Goal: Use online tool/utility: Utilize a website feature to perform a specific function

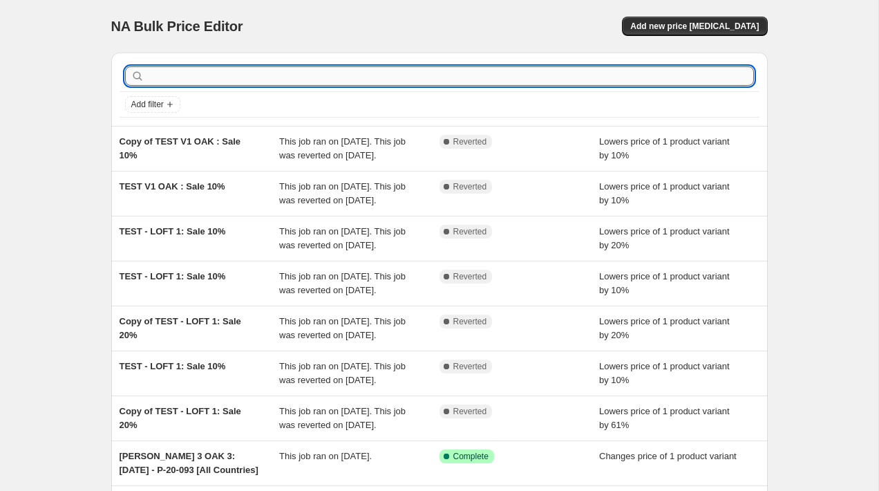
click at [290, 73] on input "text" at bounding box center [450, 75] width 607 height 19
type input "test"
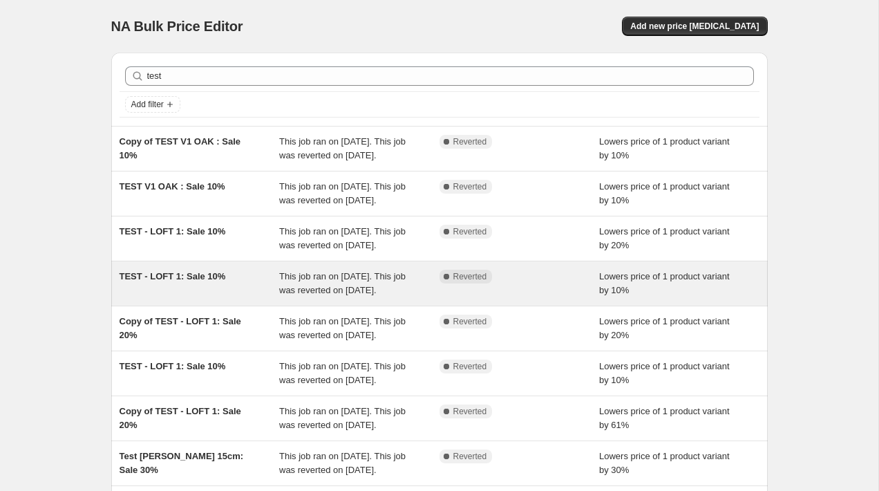
scroll to position [346, 0]
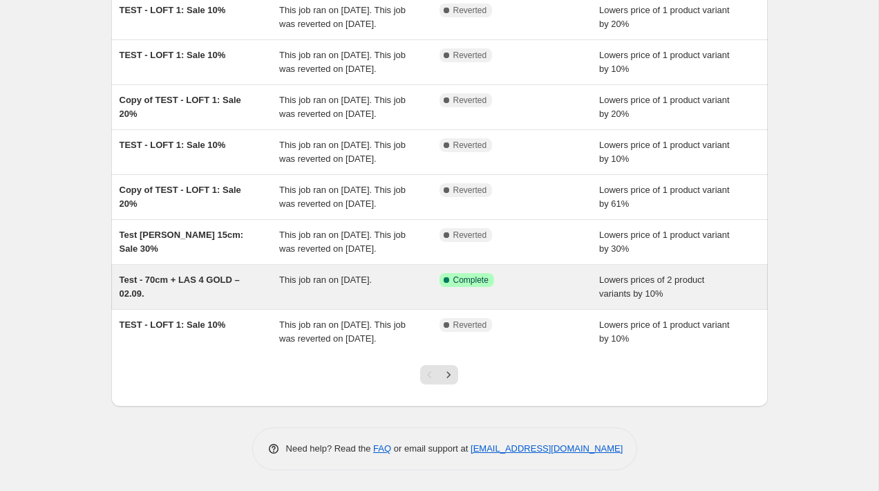
click at [237, 279] on div "Test - 70cm + LAS 4 GOLD – 02.09." at bounding box center [200, 287] width 160 height 28
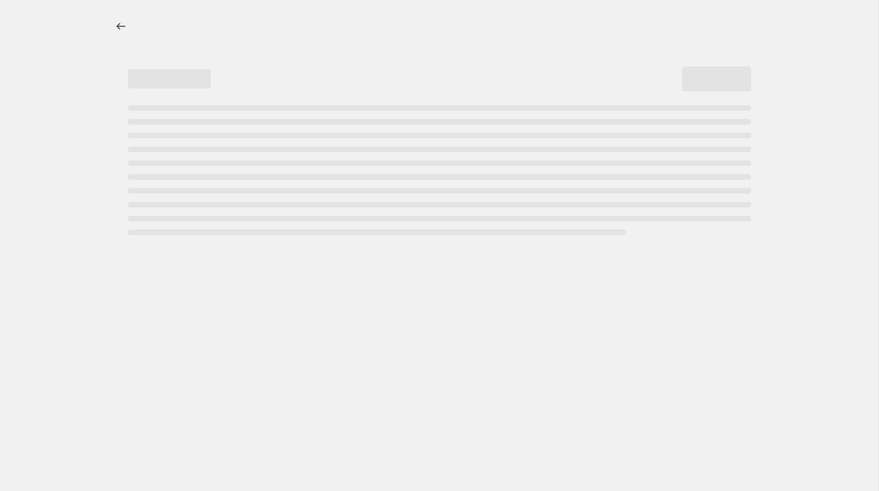
select select "percentage"
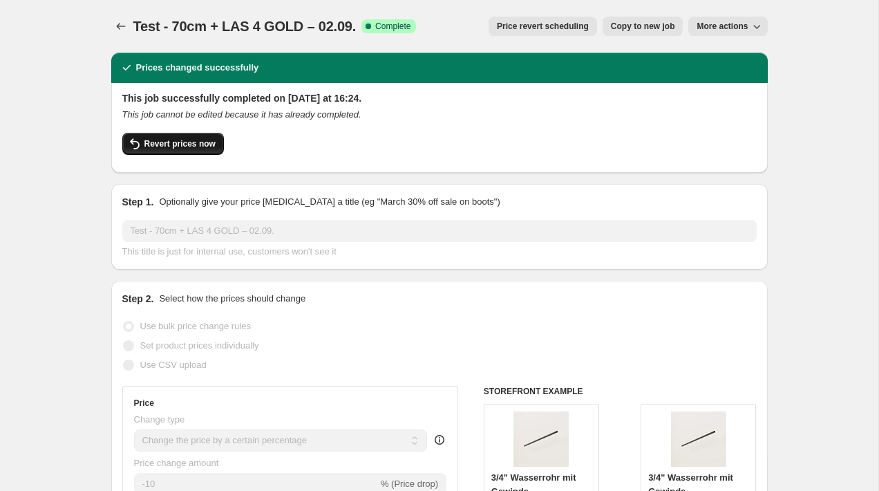
click at [162, 151] on button "Revert prices now" at bounding box center [173, 144] width 102 height 22
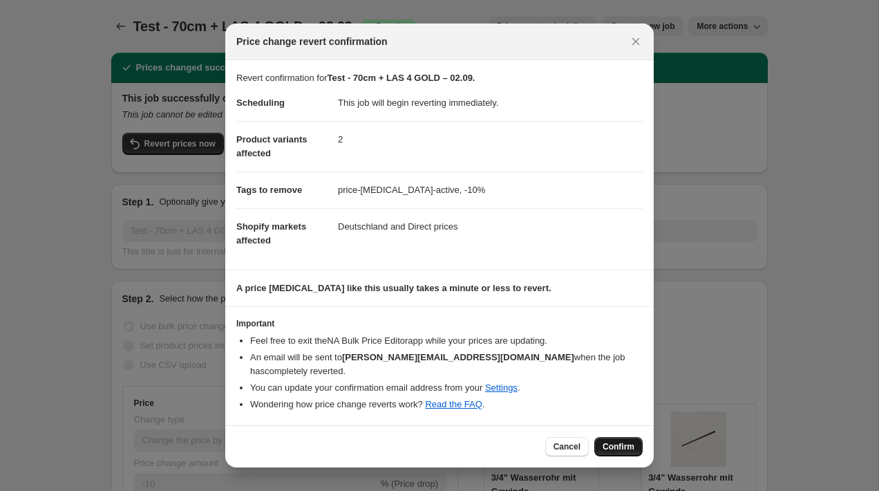
click at [604, 437] on button "Confirm" at bounding box center [619, 446] width 48 height 19
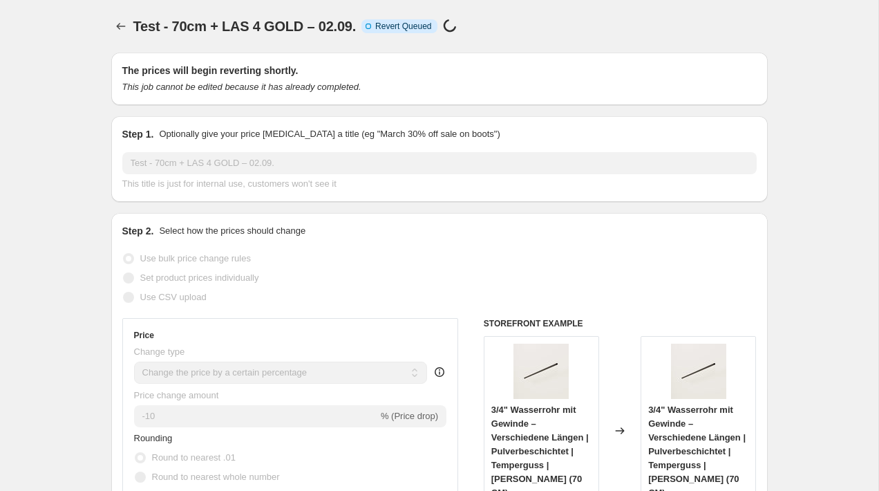
select select "percentage"
